Goal: Task Accomplishment & Management: Use online tool/utility

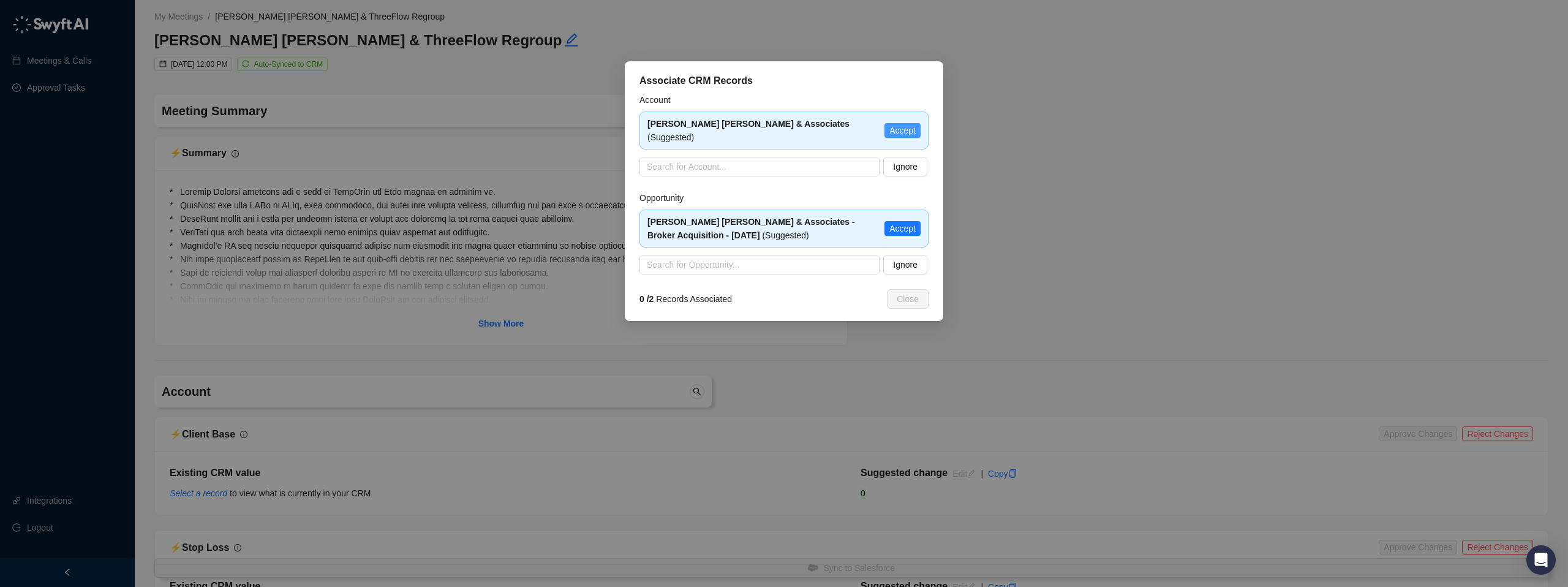
click at [898, 124] on span "Accept" at bounding box center [902, 131] width 26 height 14
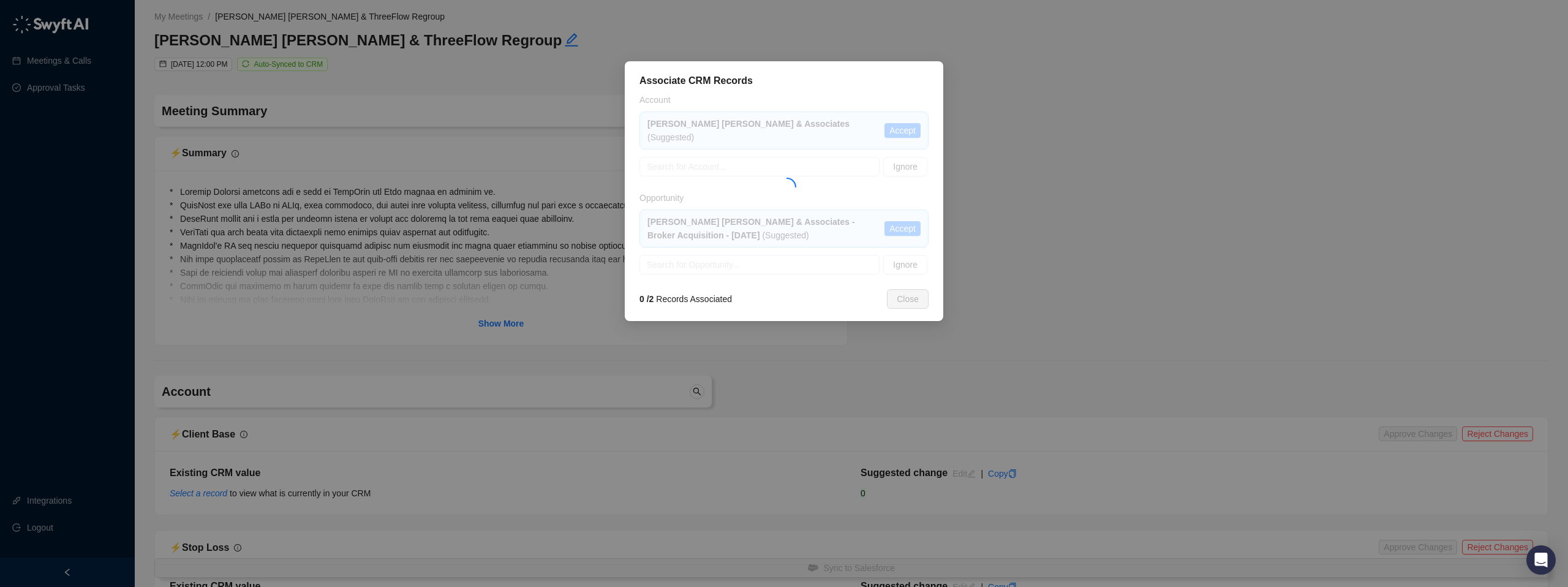
type textarea "**********"
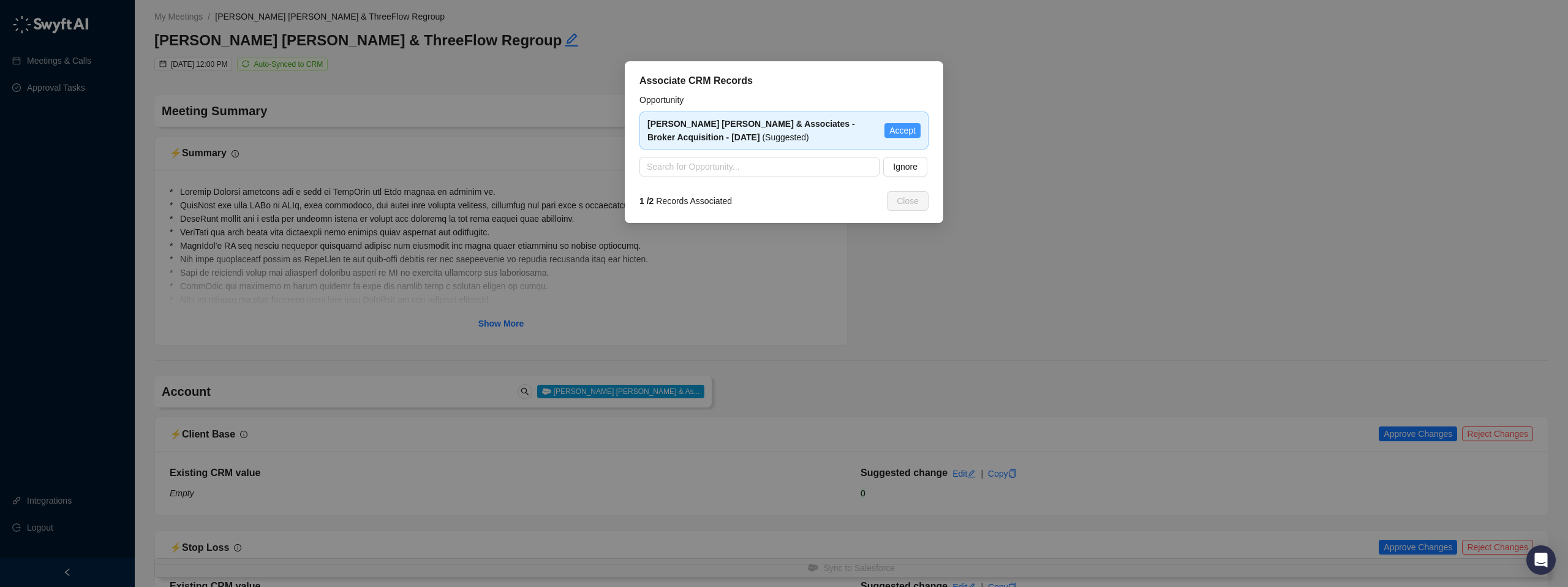
click at [903, 130] on span "Accept" at bounding box center [902, 131] width 26 height 14
type textarea "**********"
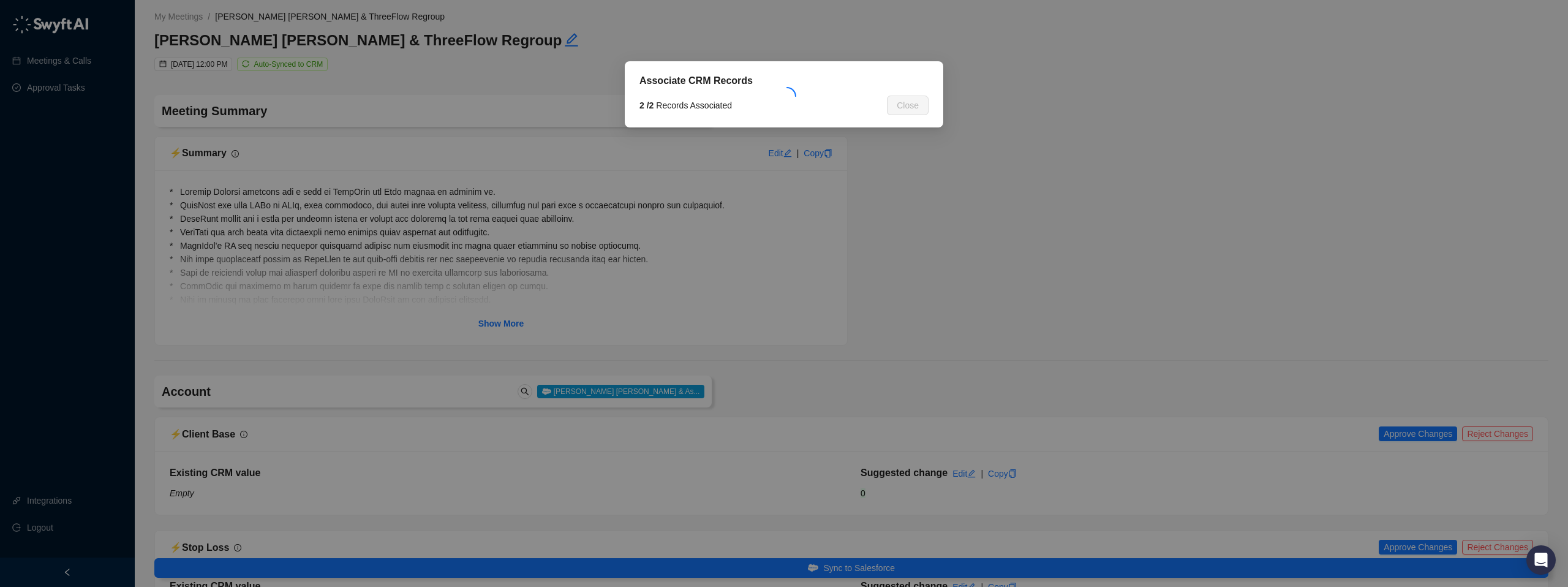
type input "**********"
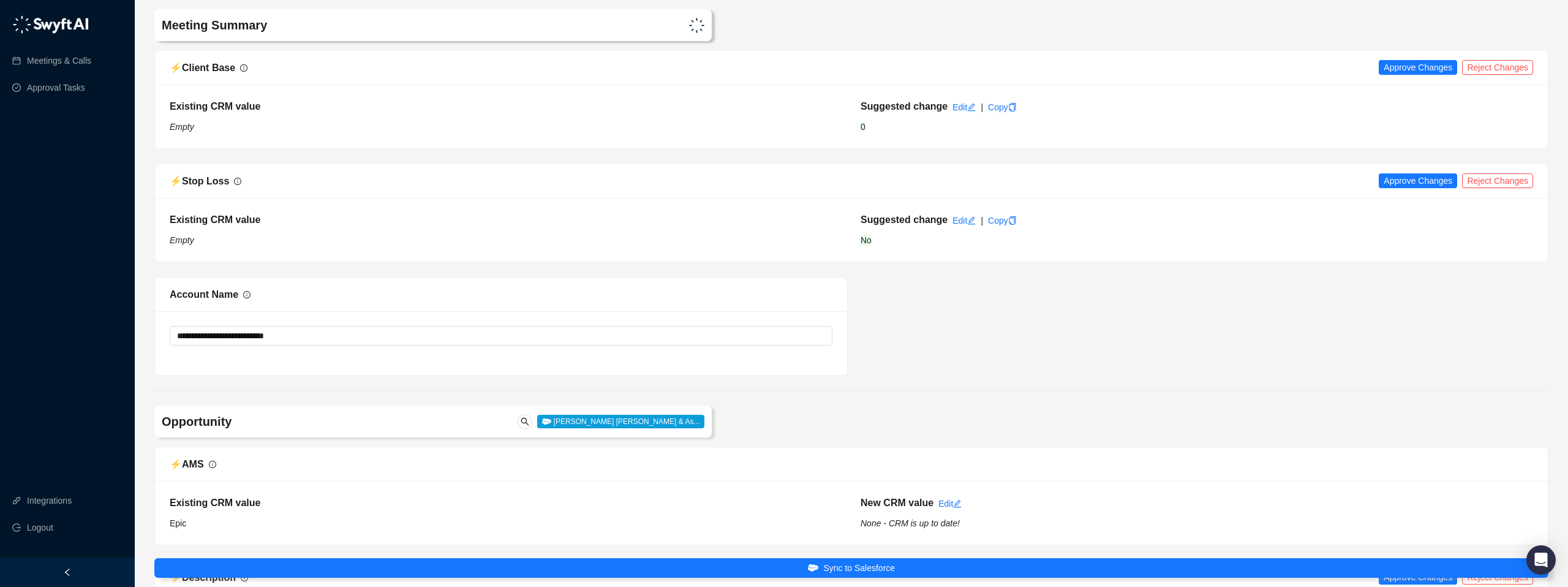
scroll to position [371, 0]
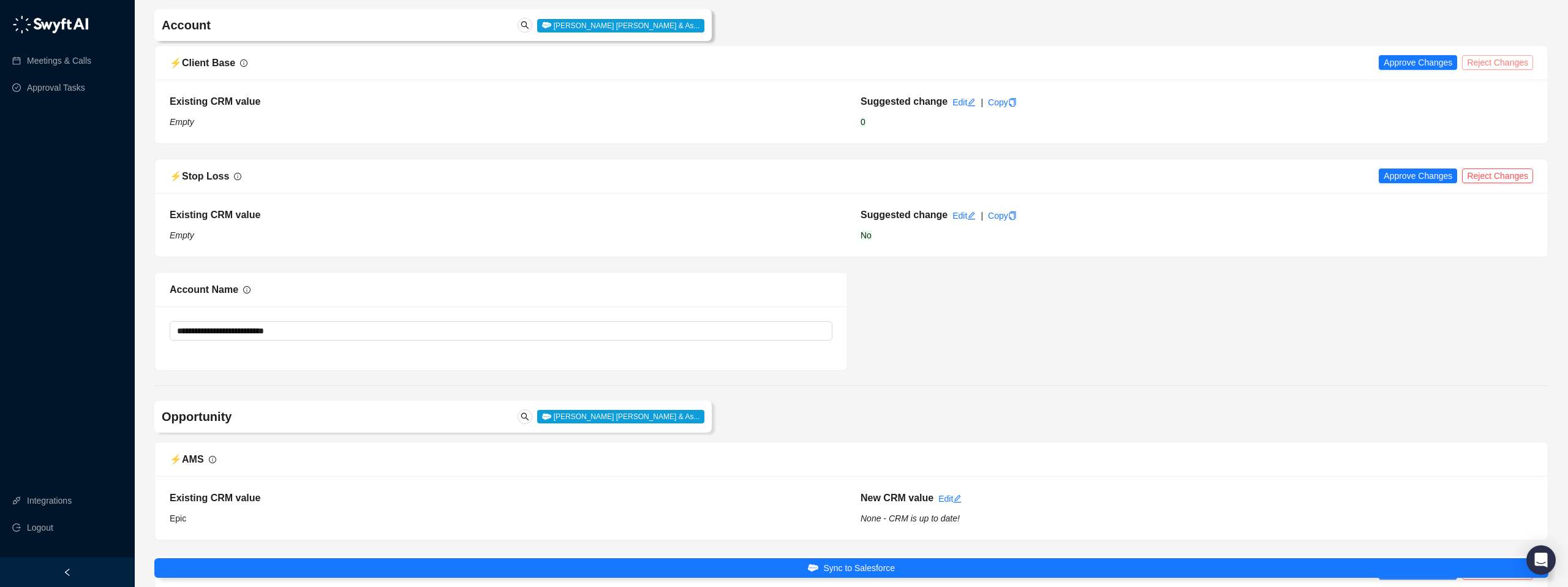
click at [1498, 64] on span "Reject Changes" at bounding box center [1498, 62] width 62 height 14
click at [1499, 180] on span "Reject Changes" at bounding box center [1498, 176] width 62 height 14
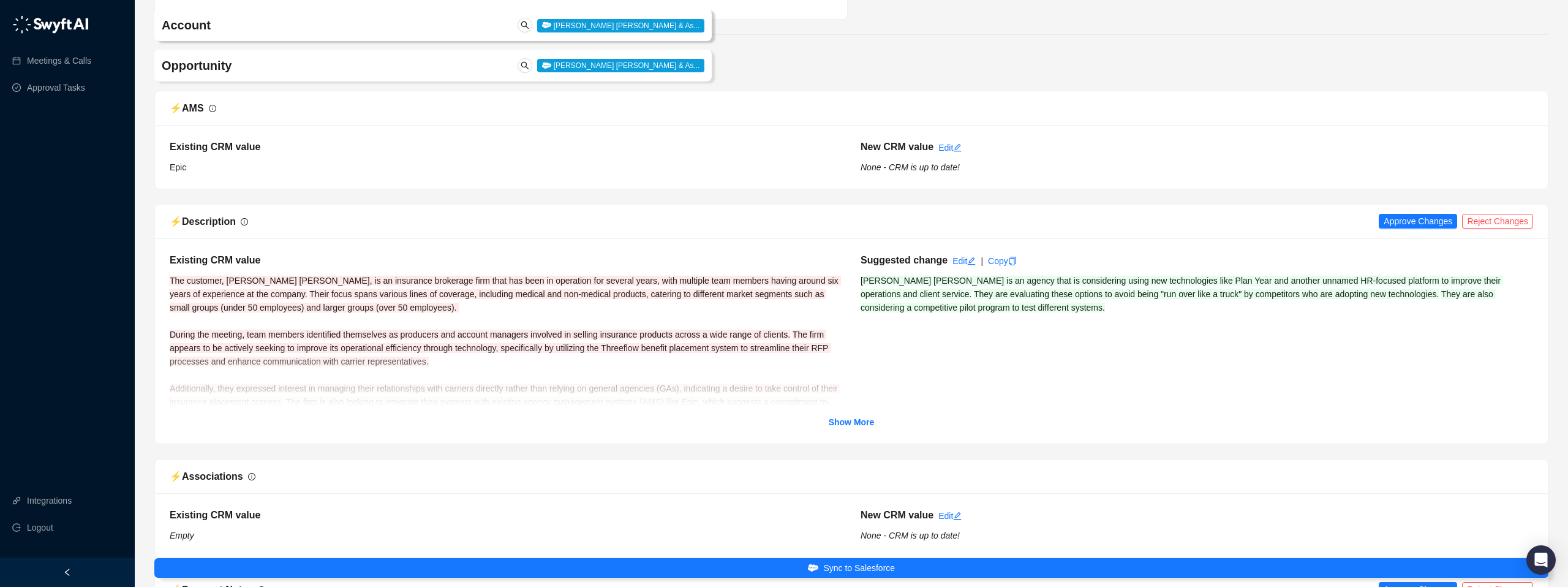
scroll to position [787, 0]
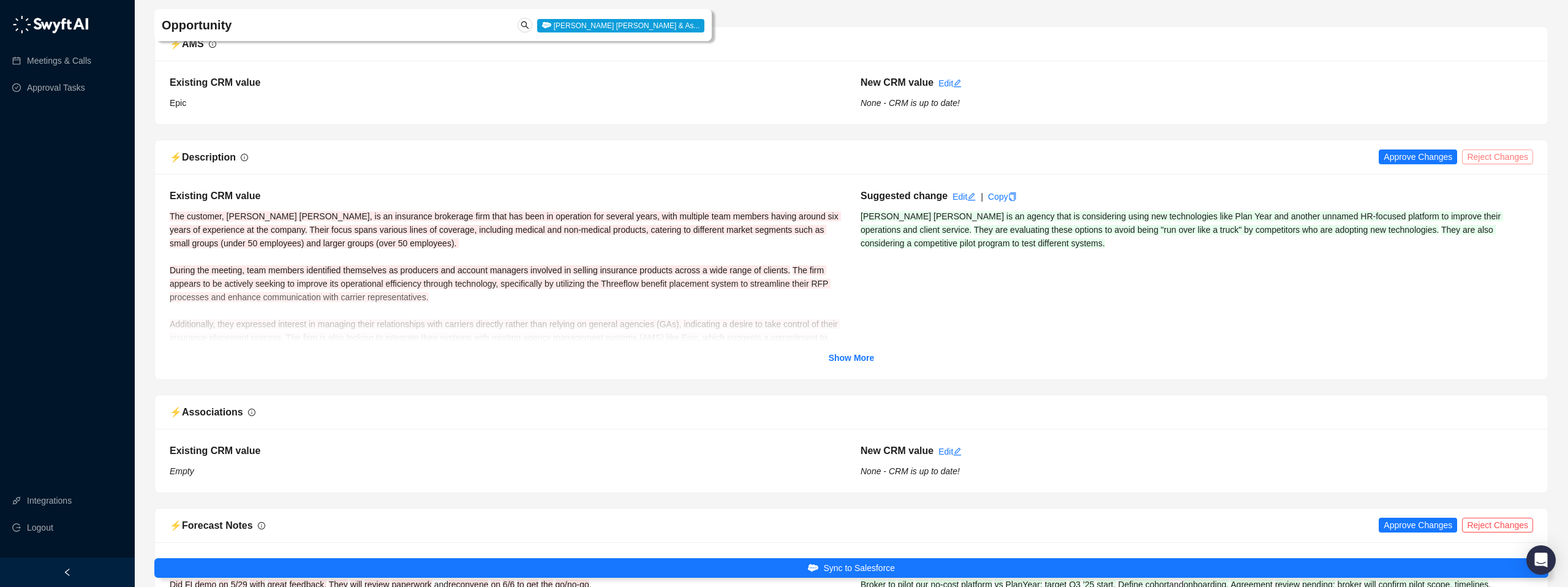
click at [1500, 160] on span "Reject Changes" at bounding box center [1498, 157] width 62 height 14
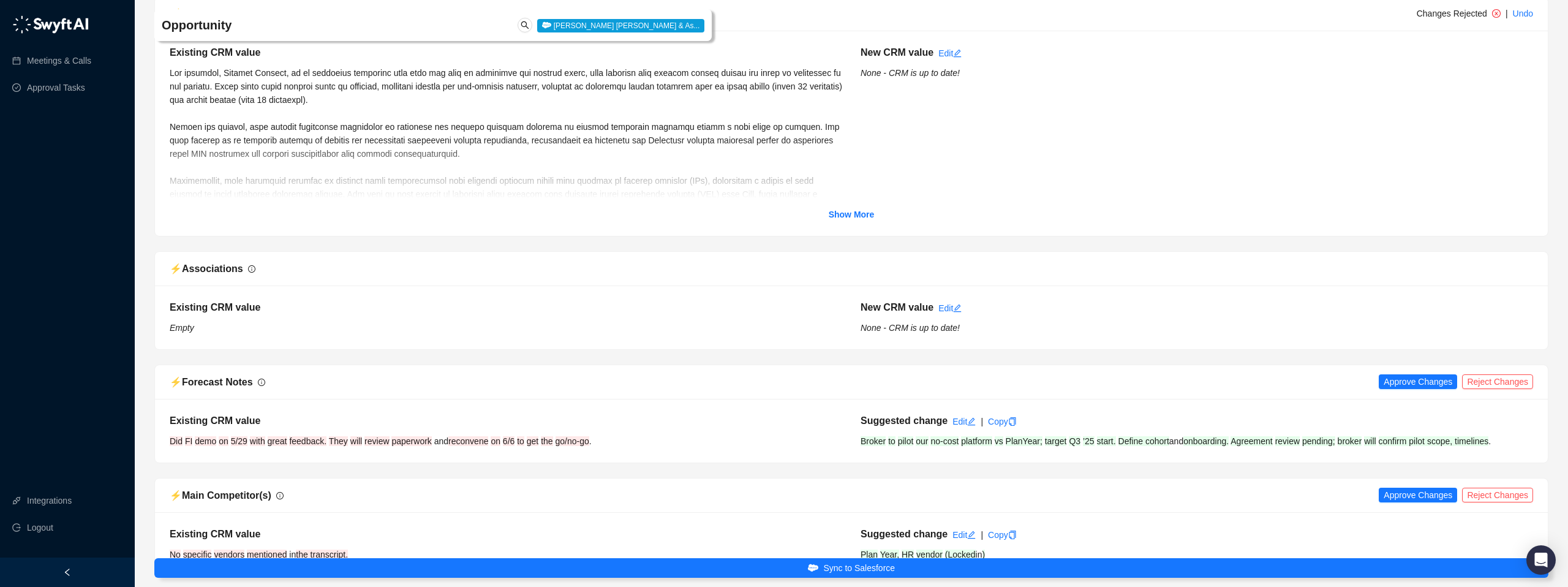
scroll to position [1031, 0]
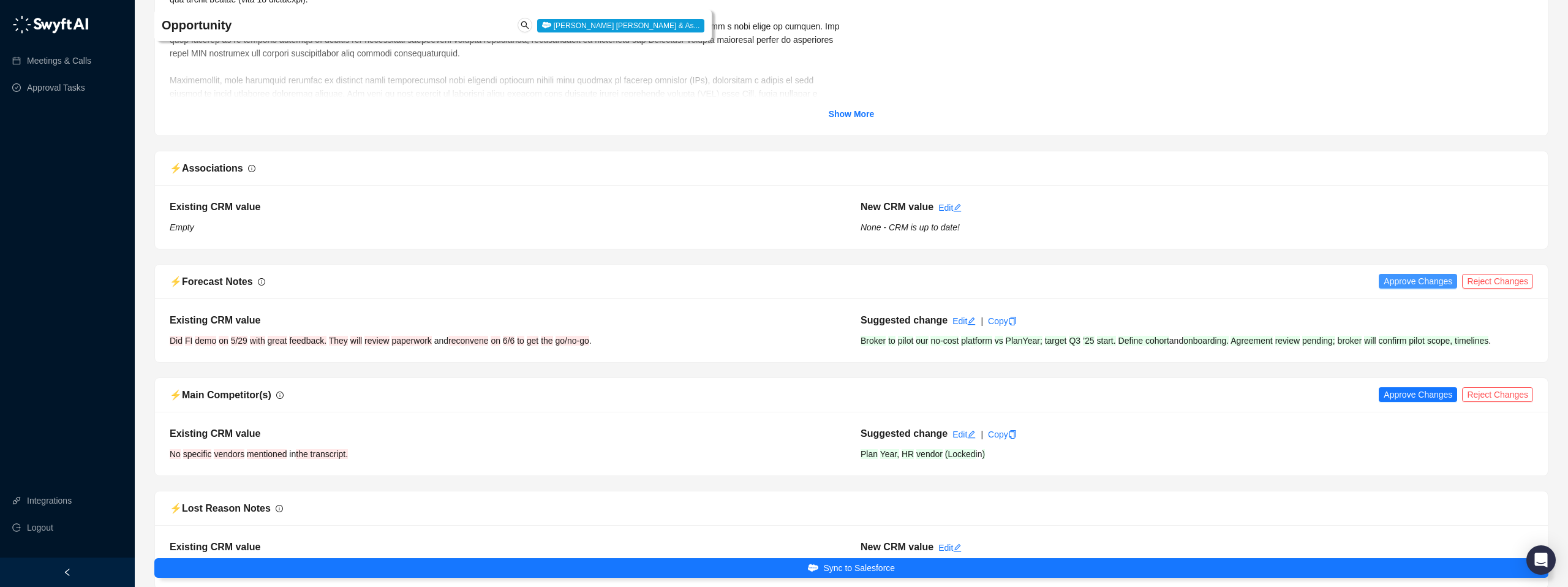
click at [1398, 285] on span "Approve Changes" at bounding box center [1419, 281] width 69 height 14
click at [1492, 396] on span "Reject Changes" at bounding box center [1498, 395] width 62 height 14
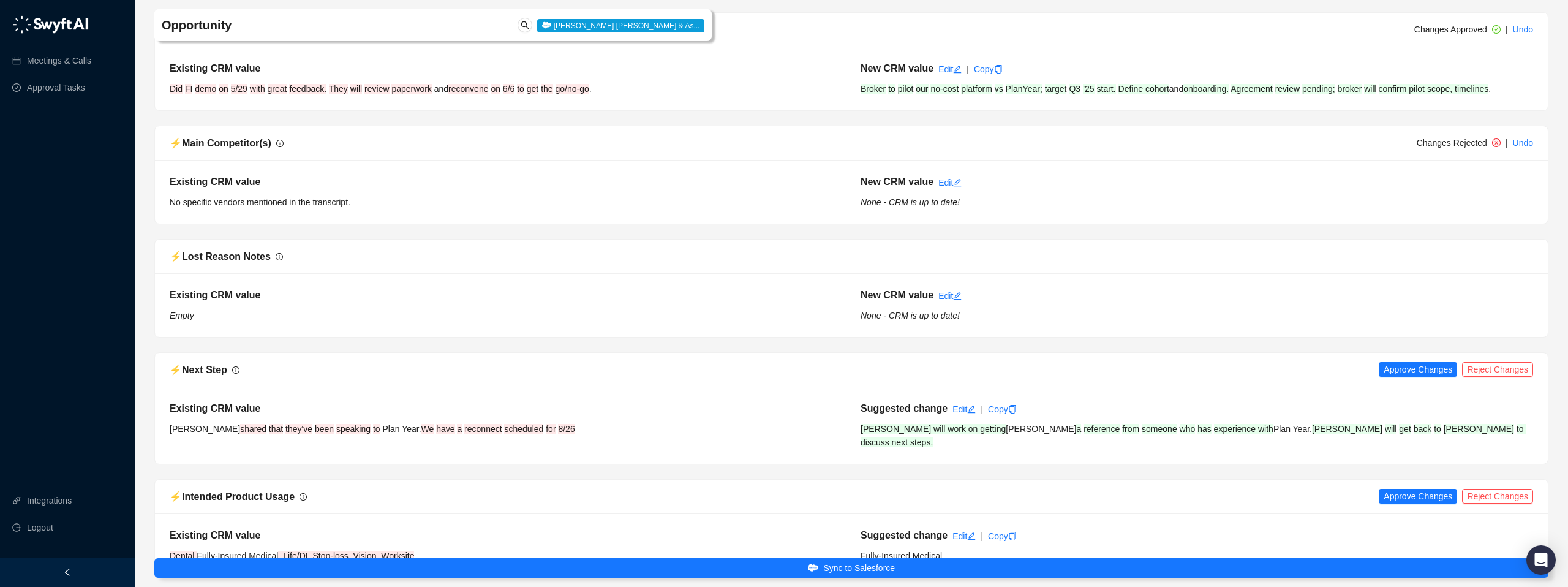
scroll to position [1346, 0]
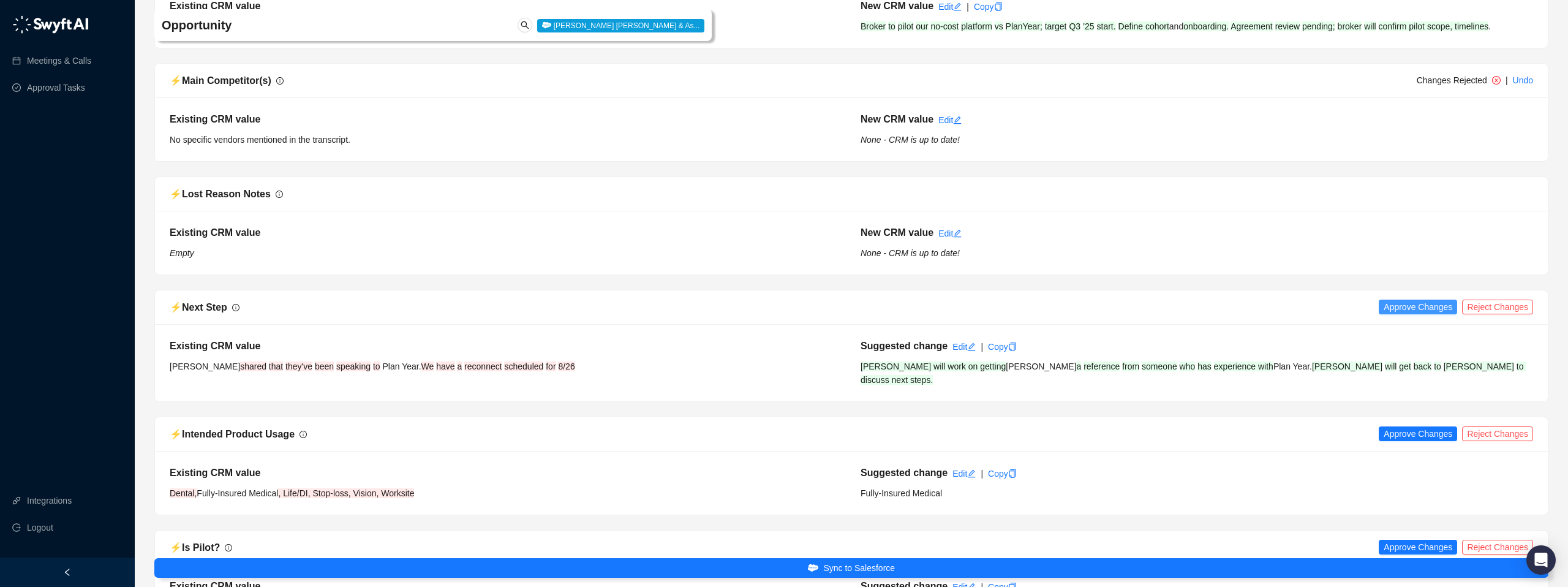
click at [1401, 308] on span "Approve Changes" at bounding box center [1419, 307] width 69 height 14
click at [1491, 427] on span "Reject Changes" at bounding box center [1498, 434] width 62 height 14
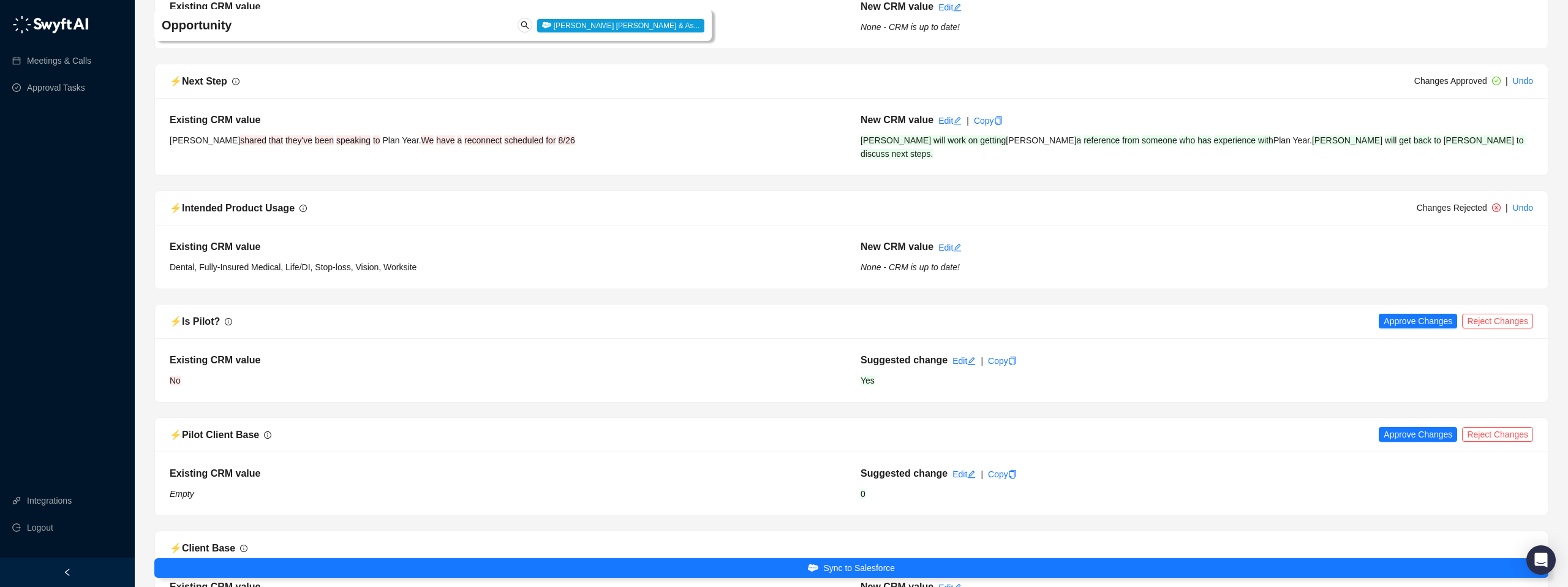
scroll to position [1599, 0]
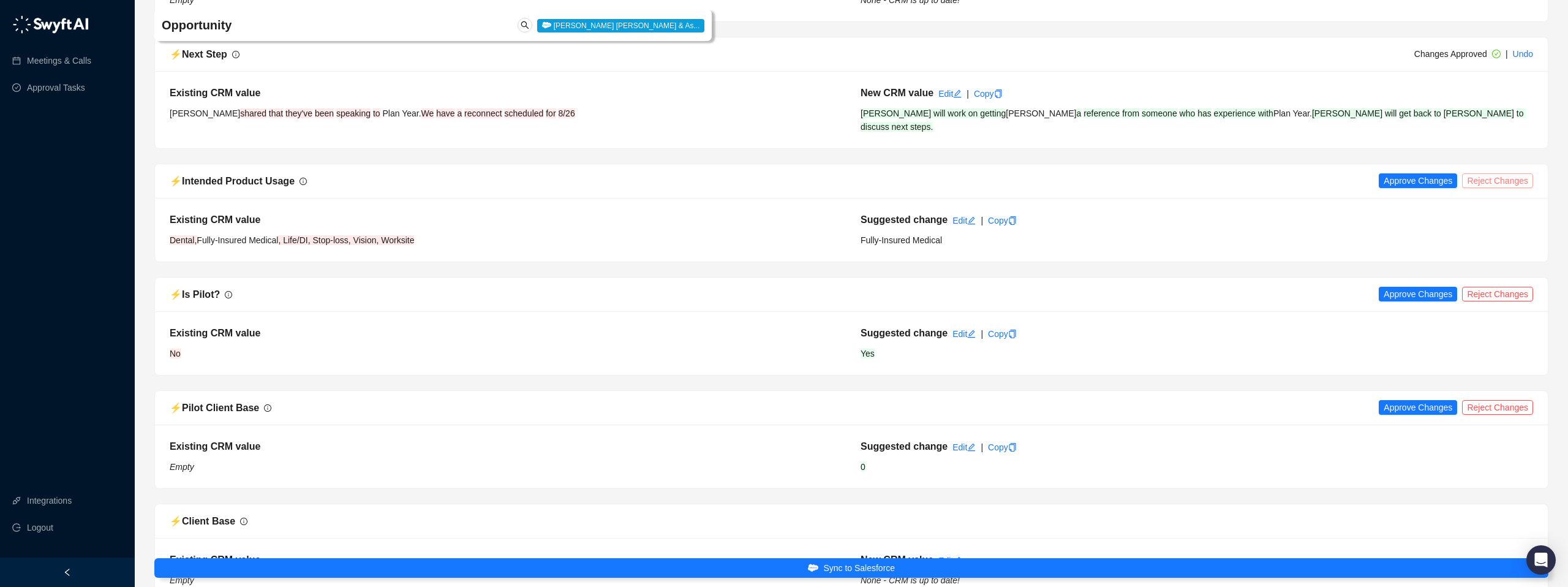
click at [1509, 174] on span "Reject Changes" at bounding box center [1498, 181] width 62 height 14
click at [1412, 287] on span "Approve Changes" at bounding box center [1419, 294] width 69 height 14
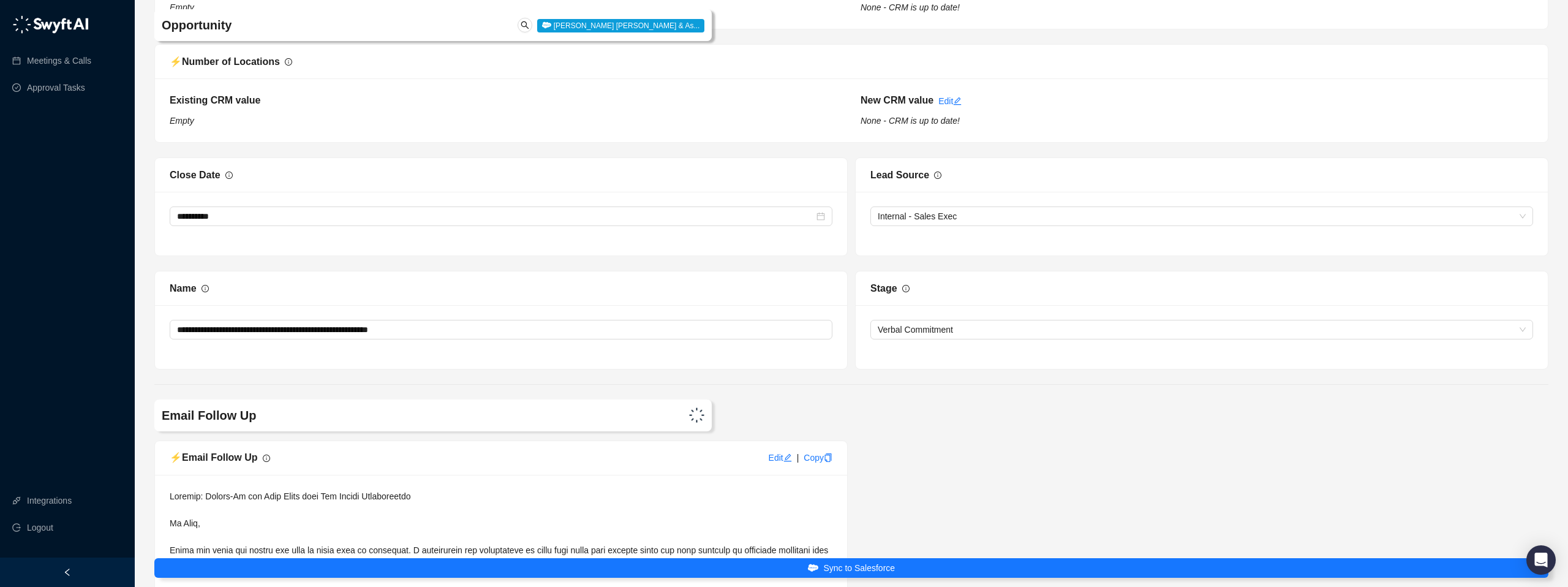
scroll to position [2341, 0]
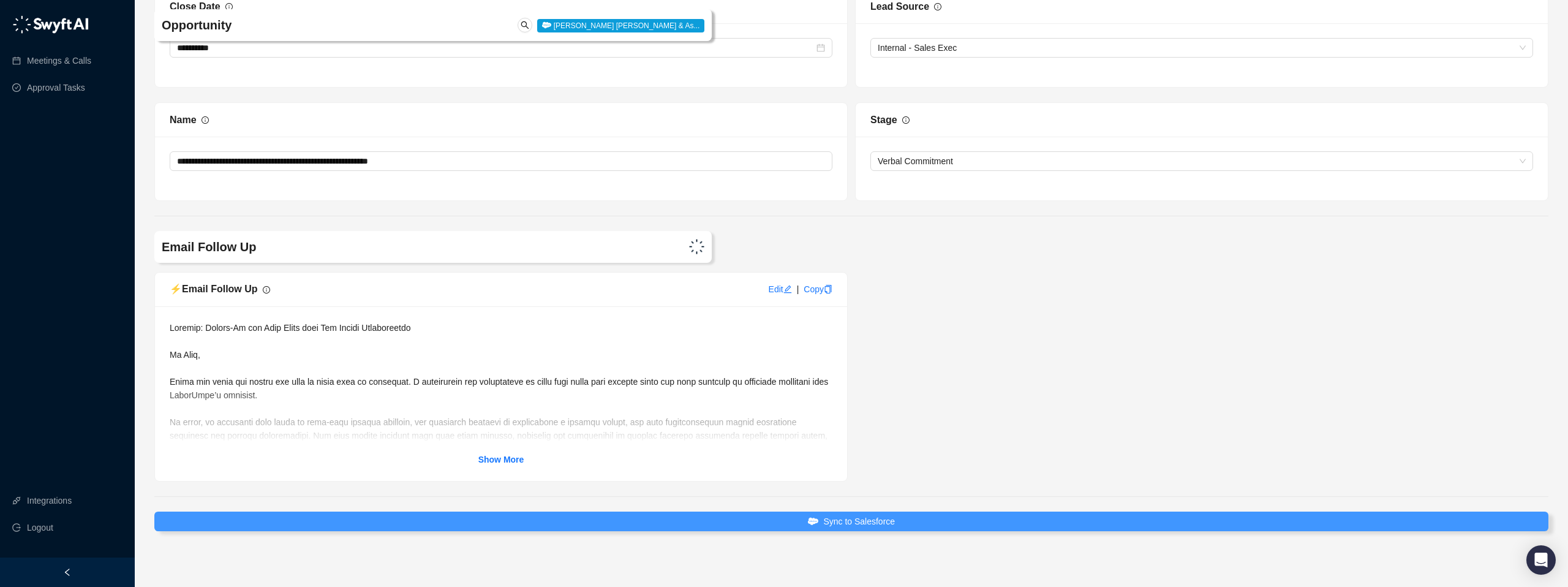
click at [863, 515] on span "Sync to Salesforce" at bounding box center [859, 521] width 72 height 14
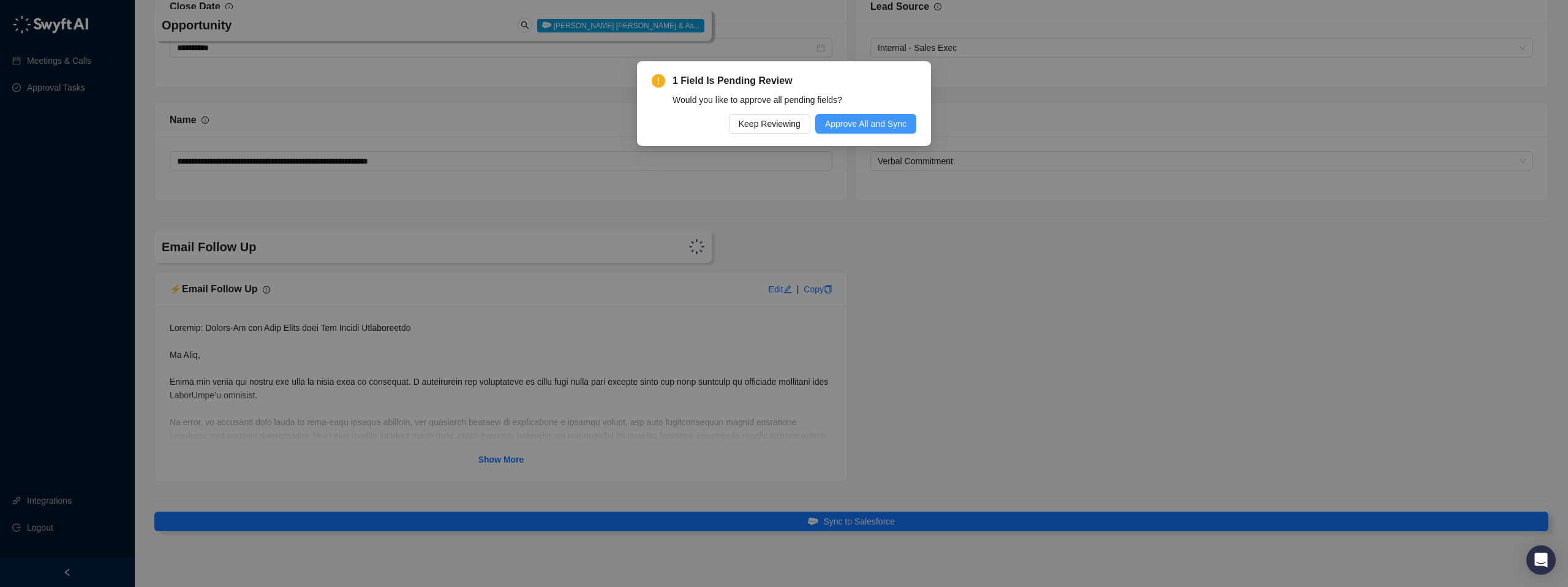
click at [852, 125] on span "Approve All and Sync" at bounding box center [866, 124] width 82 height 14
